Goal: Book appointment/travel/reservation

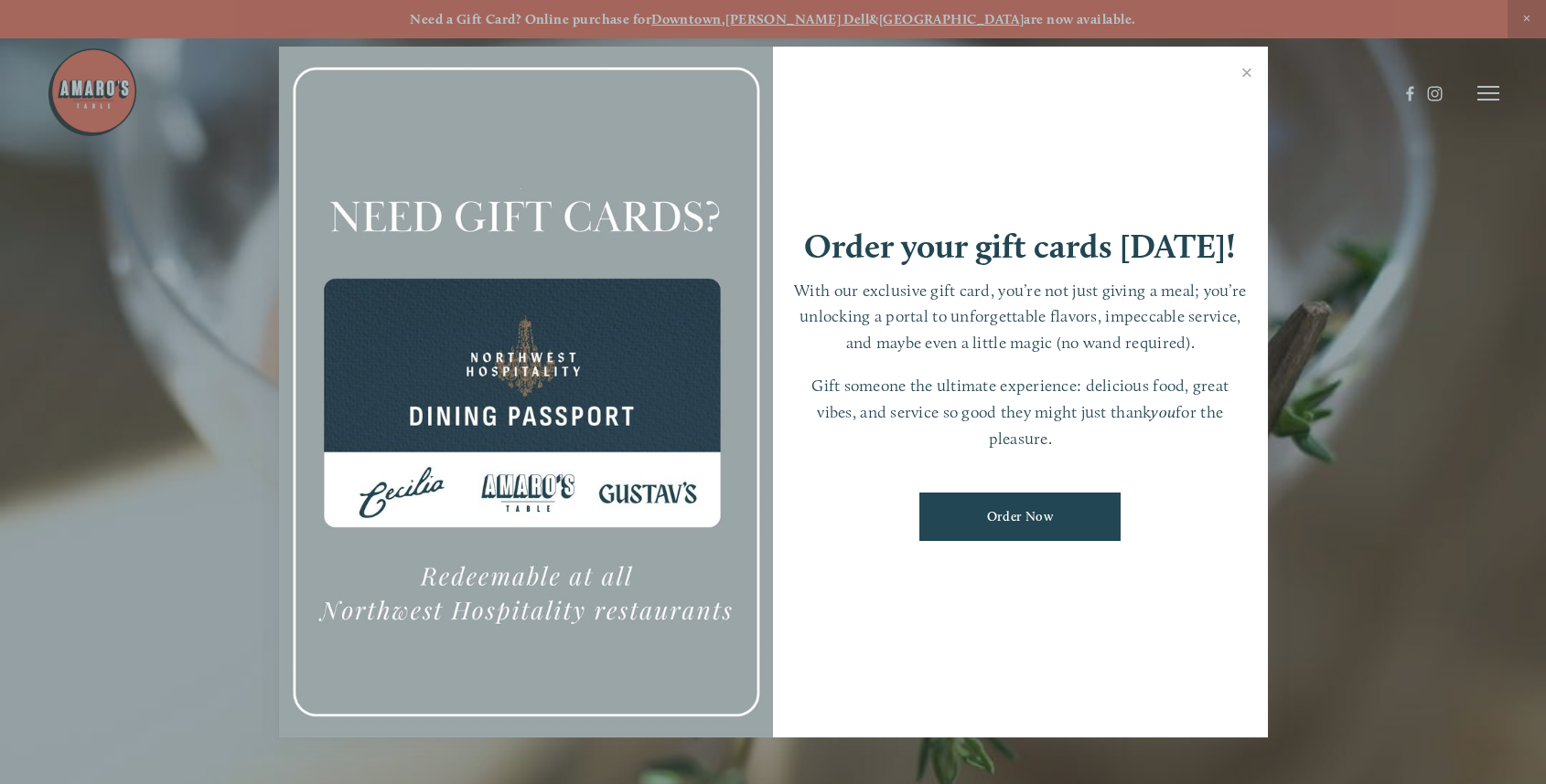
click at [1245, 77] on link "Close" at bounding box center [1247, 75] width 36 height 51
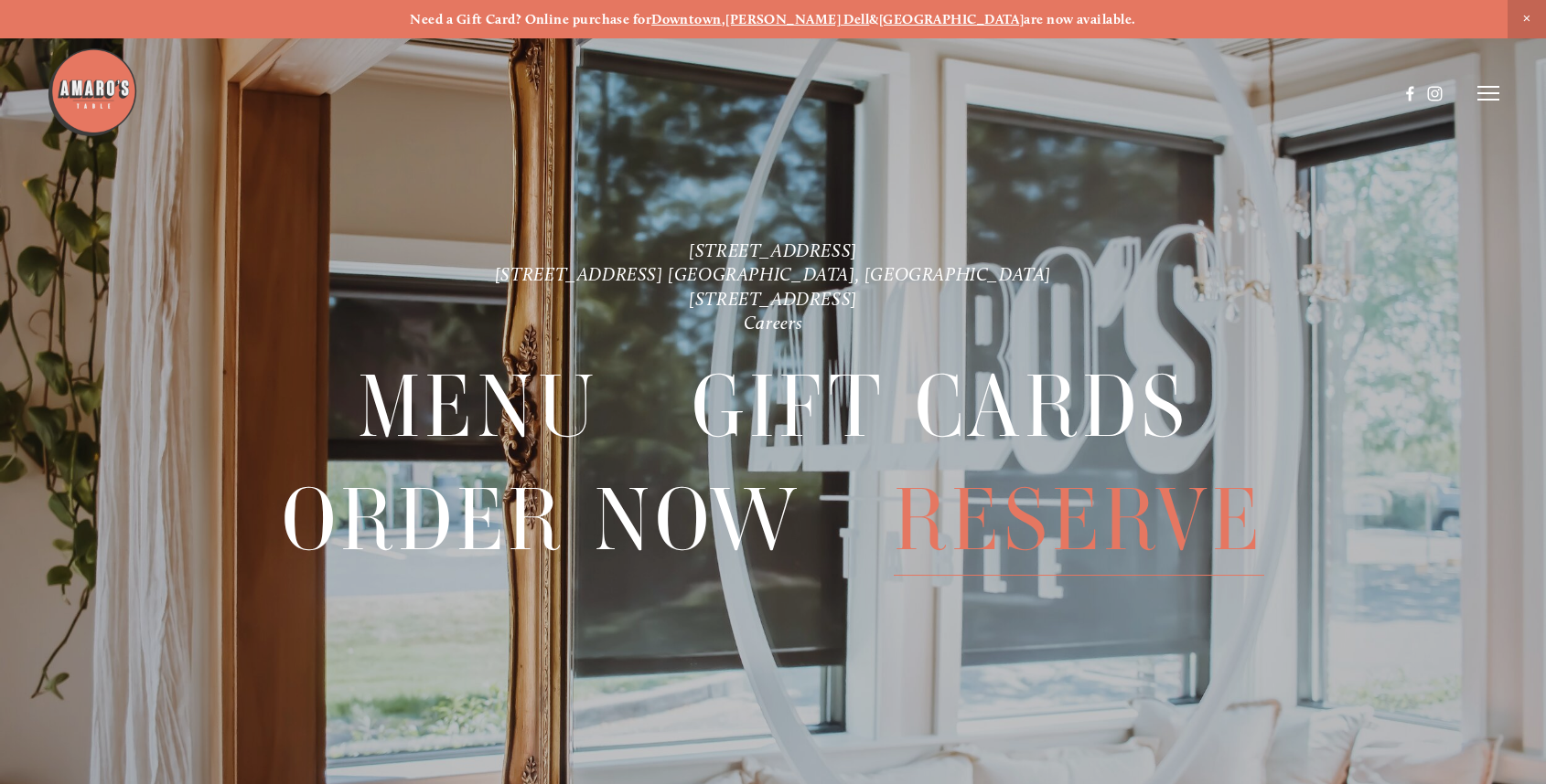
click at [1062, 535] on span "Reserve" at bounding box center [1078, 520] width 369 height 111
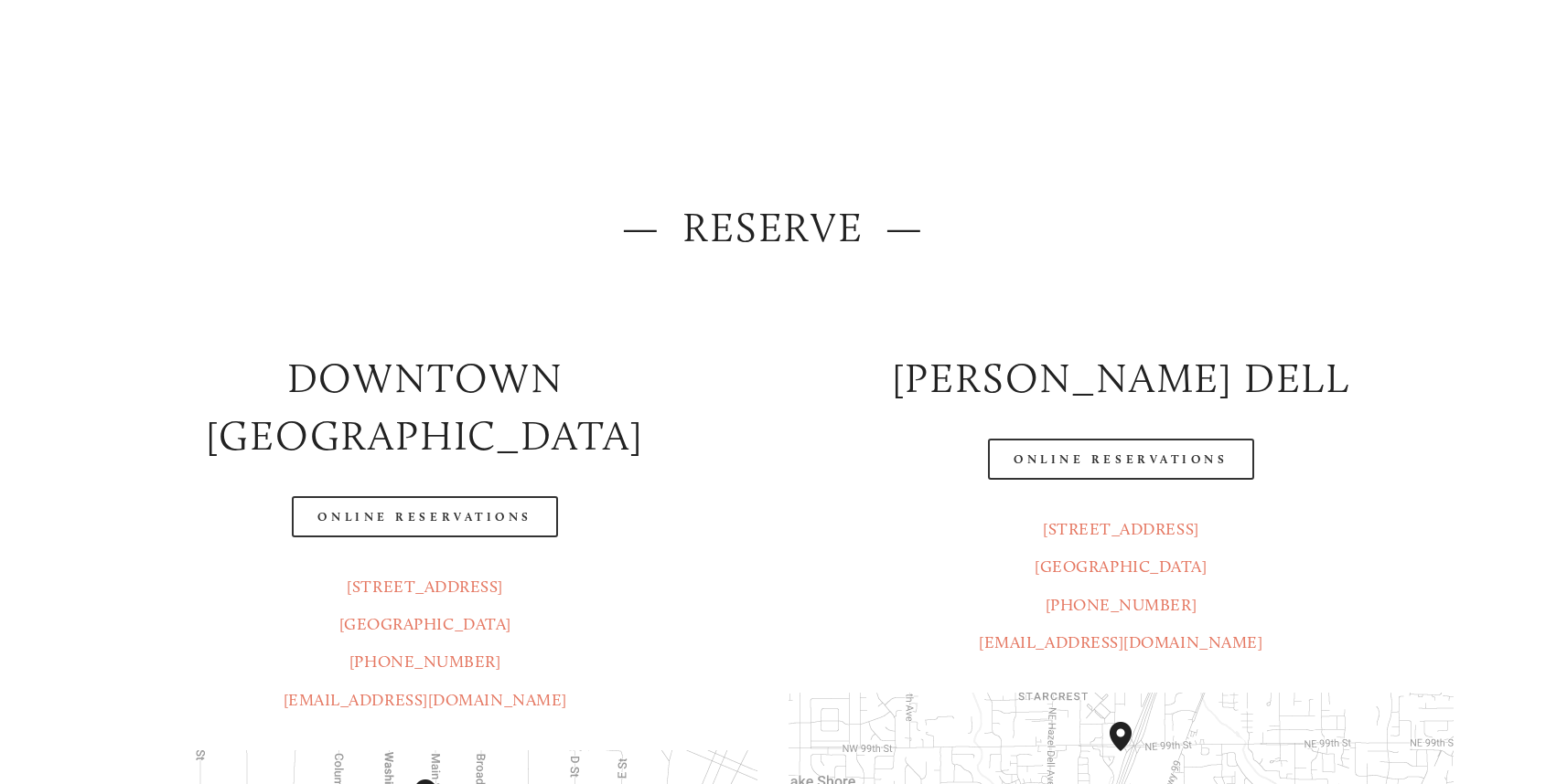
scroll to position [150, 0]
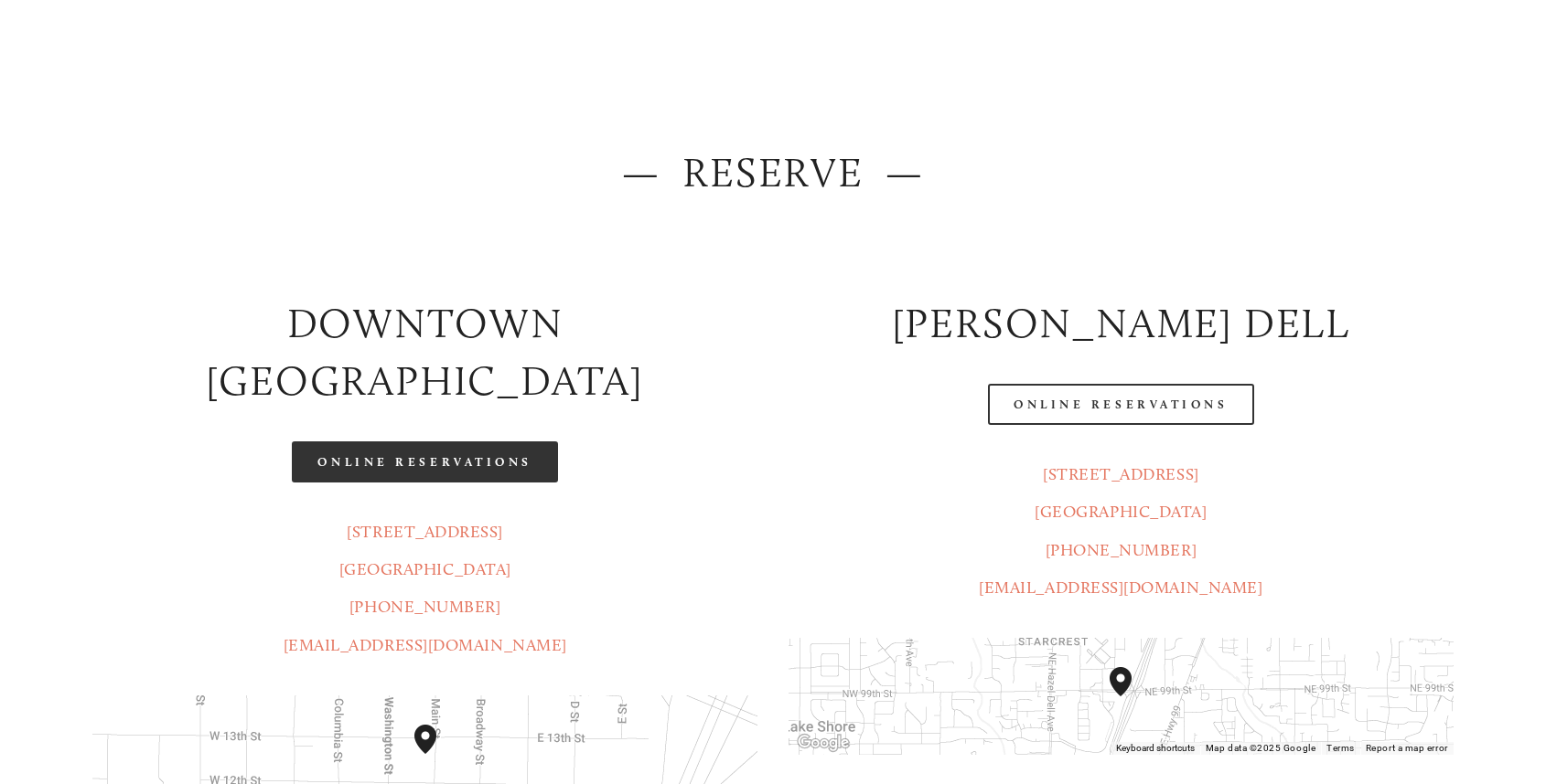
click at [418, 442] on link "Online Reservations" at bounding box center [424, 462] width 265 height 42
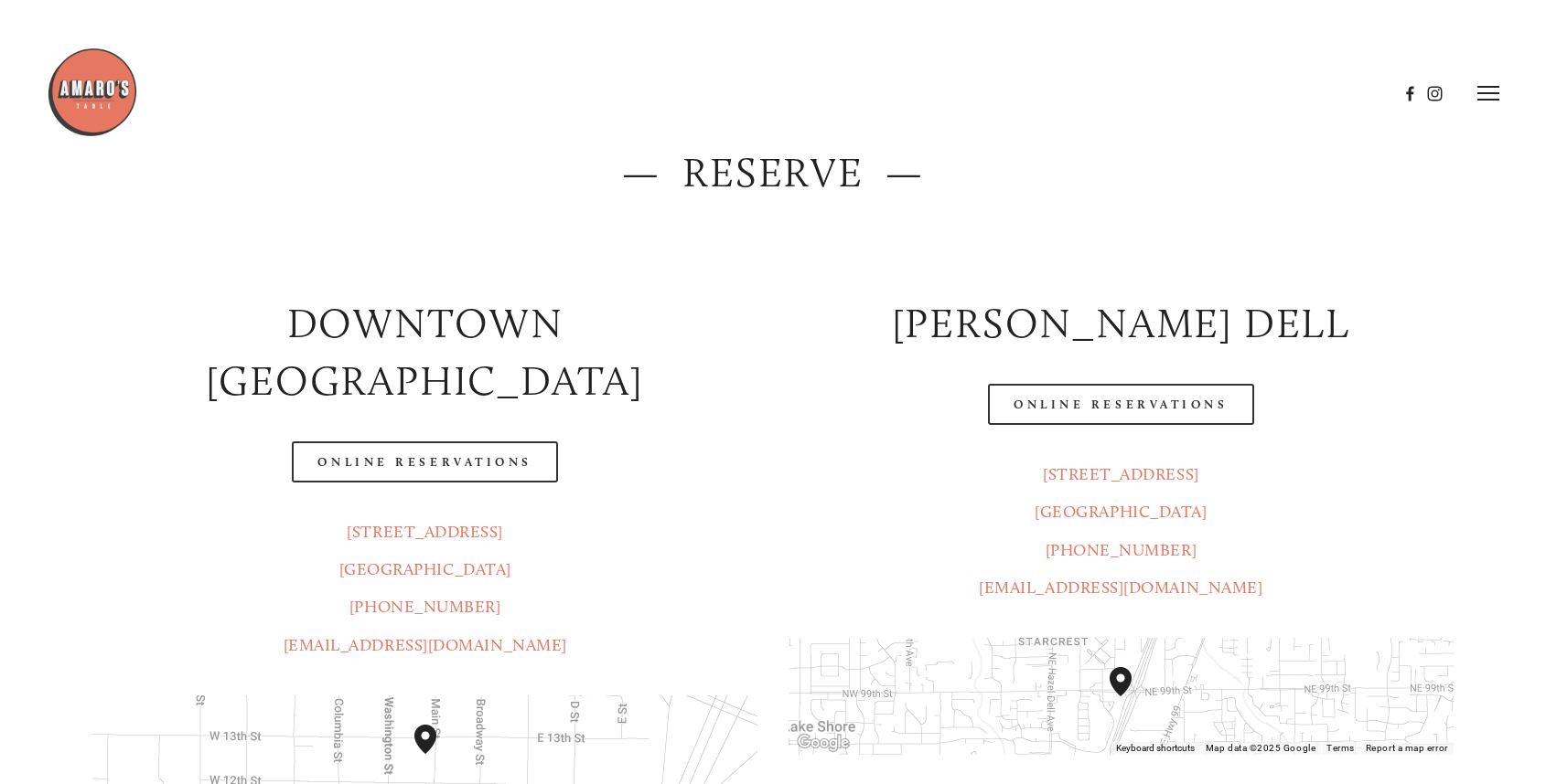
scroll to position [0, 0]
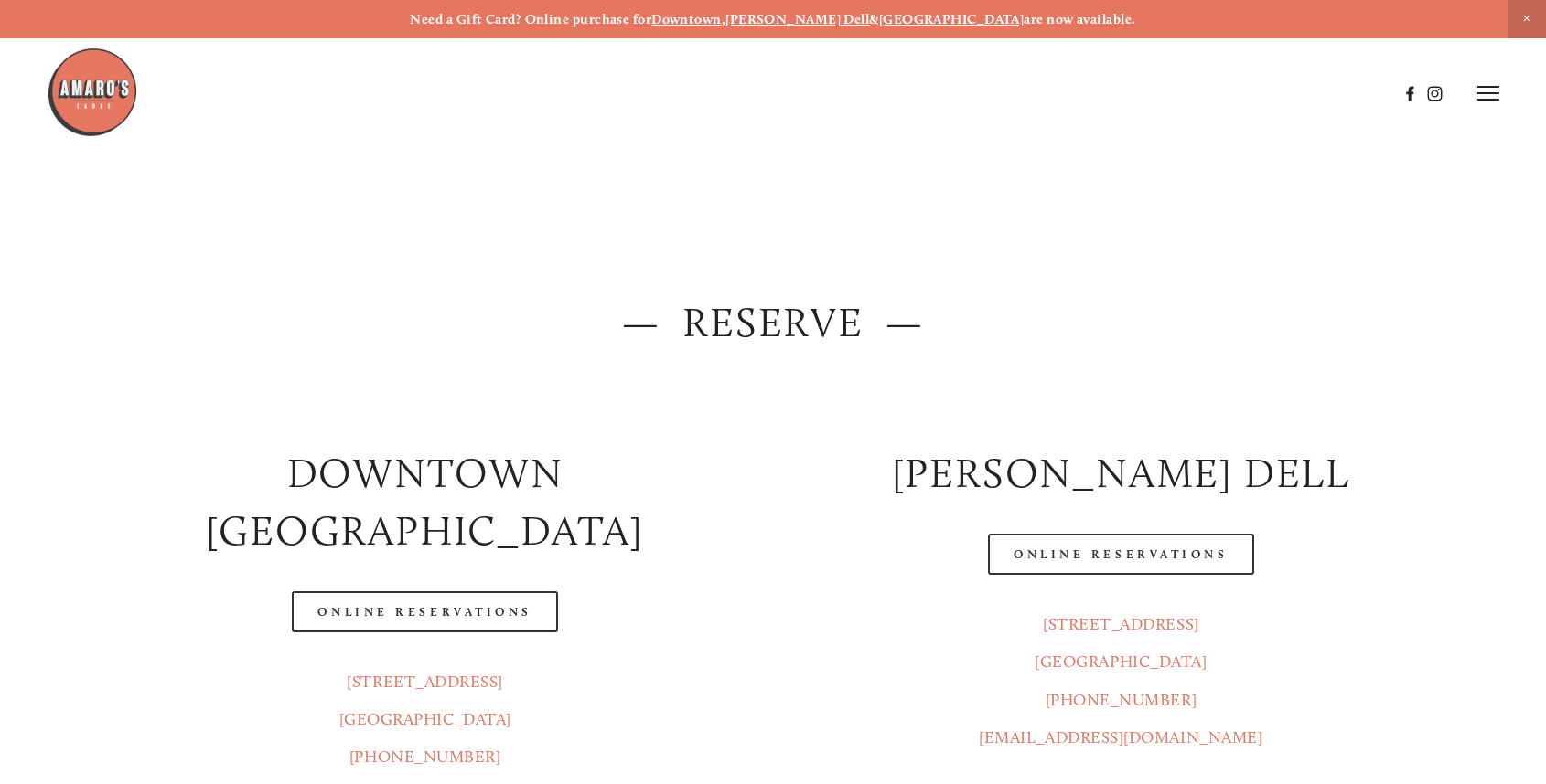
click at [102, 81] on img at bounding box center [92, 92] width 92 height 92
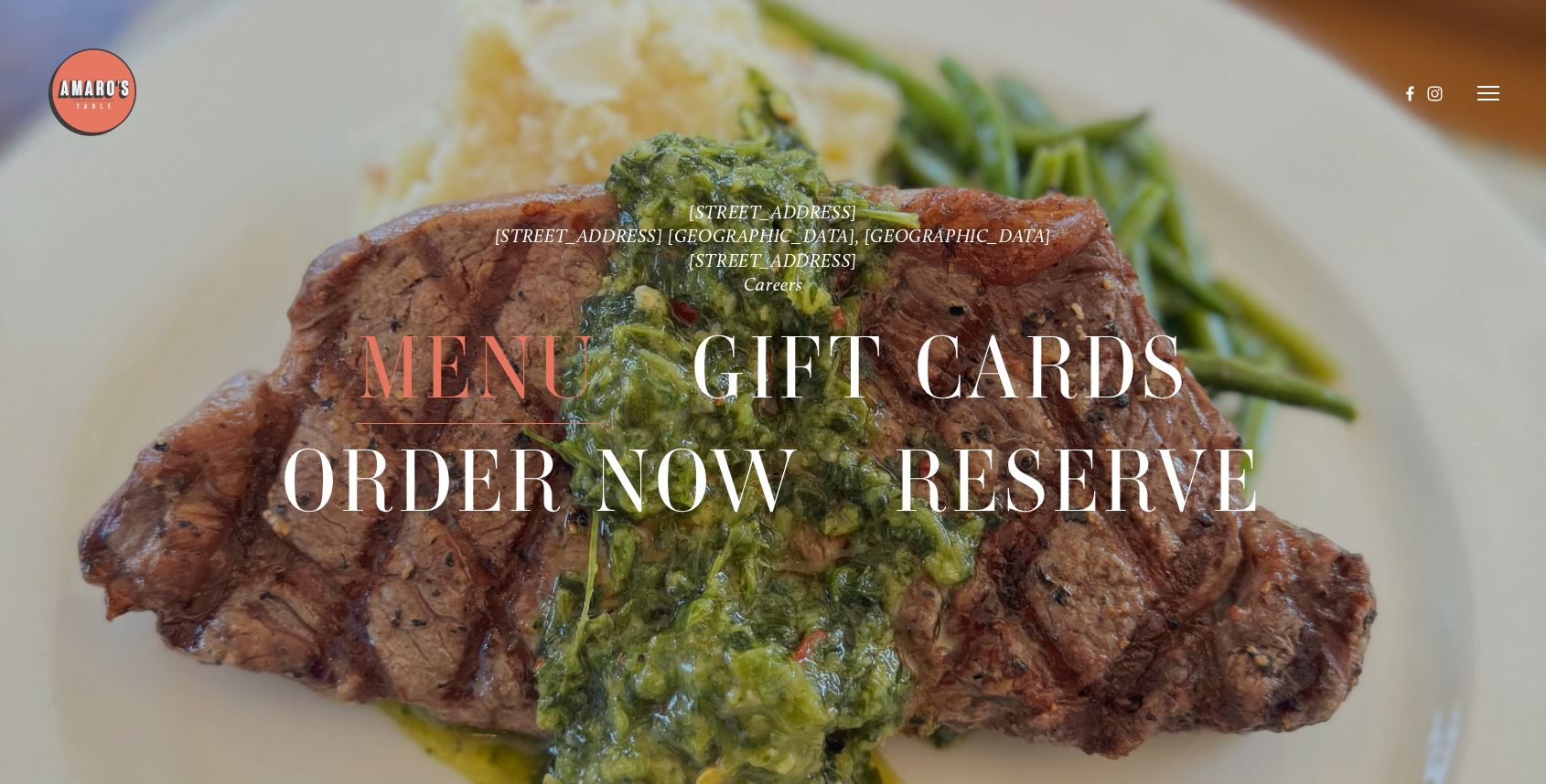
scroll to position [39, 0]
click at [438, 342] on span "Menu" at bounding box center [479, 368] width 242 height 111
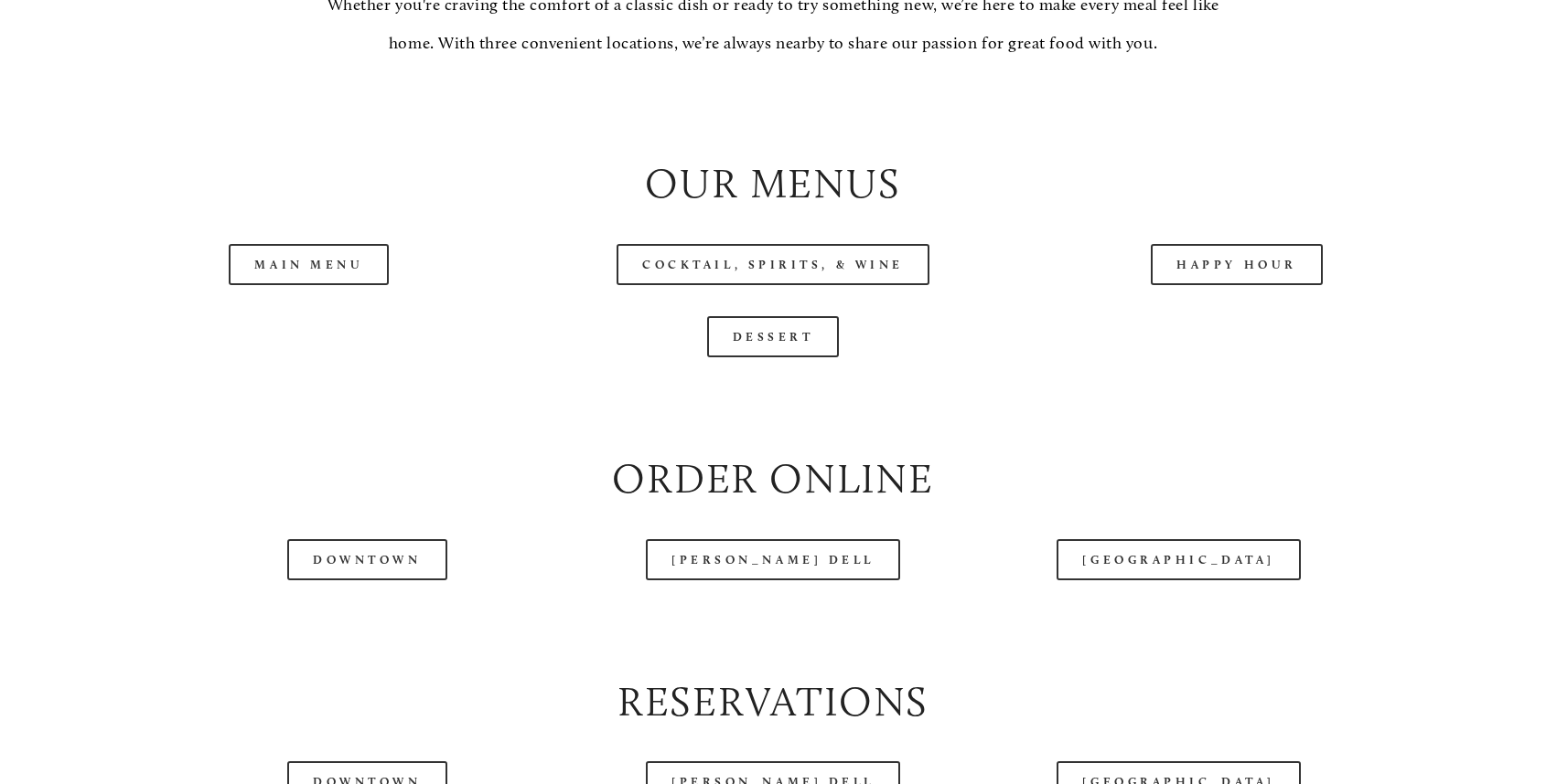
scroll to position [1928, 0]
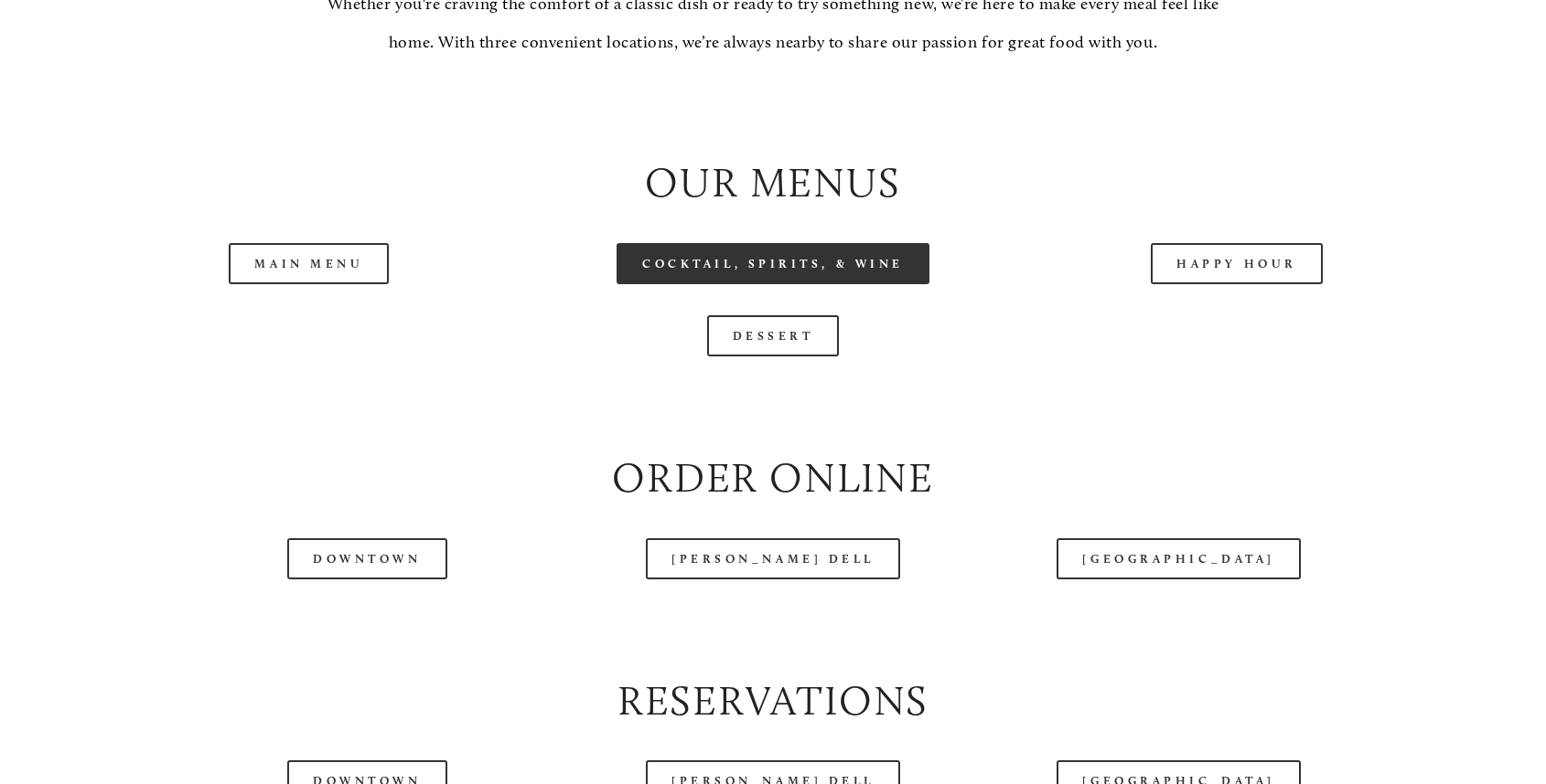
click at [755, 257] on link "Cocktail, Spirits, & Wine" at bounding box center [772, 264] width 312 height 42
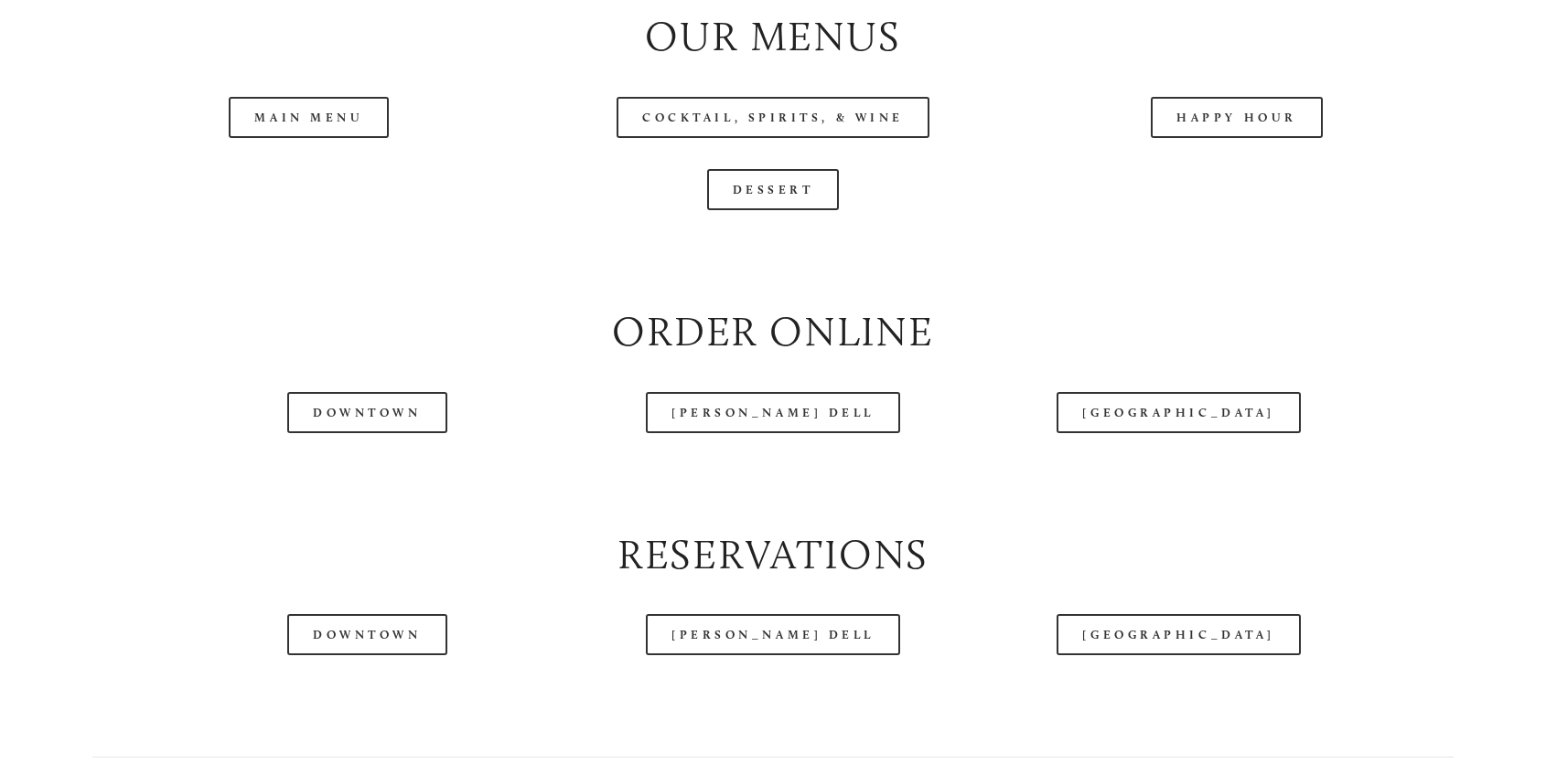
scroll to position [2081, 0]
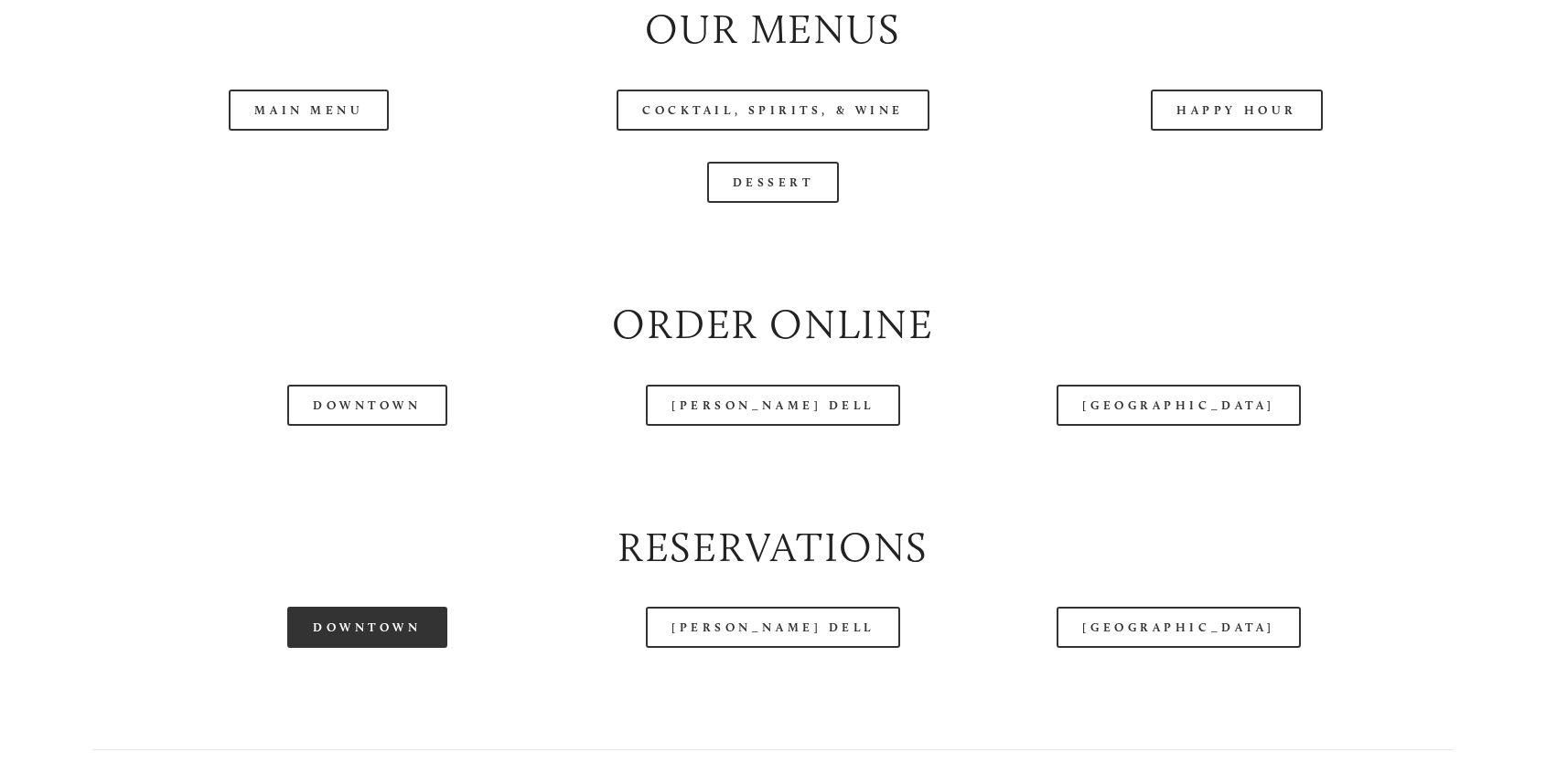
click at [368, 625] on link "Downtown" at bounding box center [366, 627] width 160 height 42
